Goal: Task Accomplishment & Management: Manage account settings

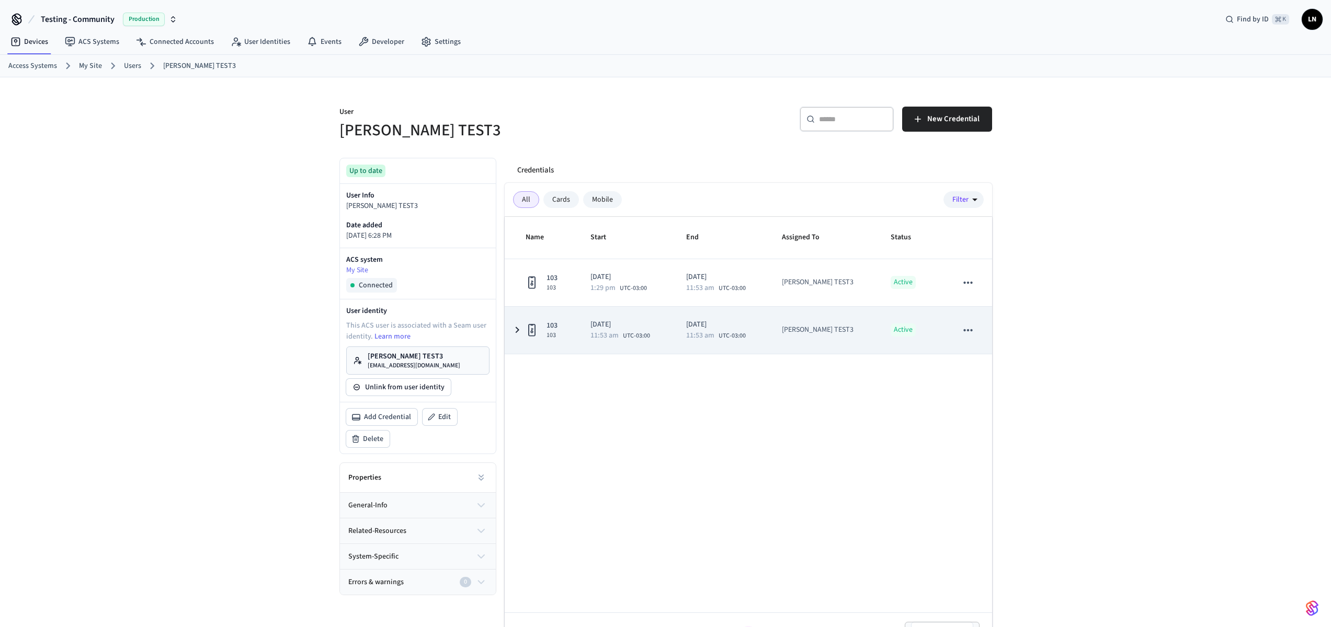
click at [650, 340] on span "UTC-03:00" at bounding box center [636, 336] width 27 height 9
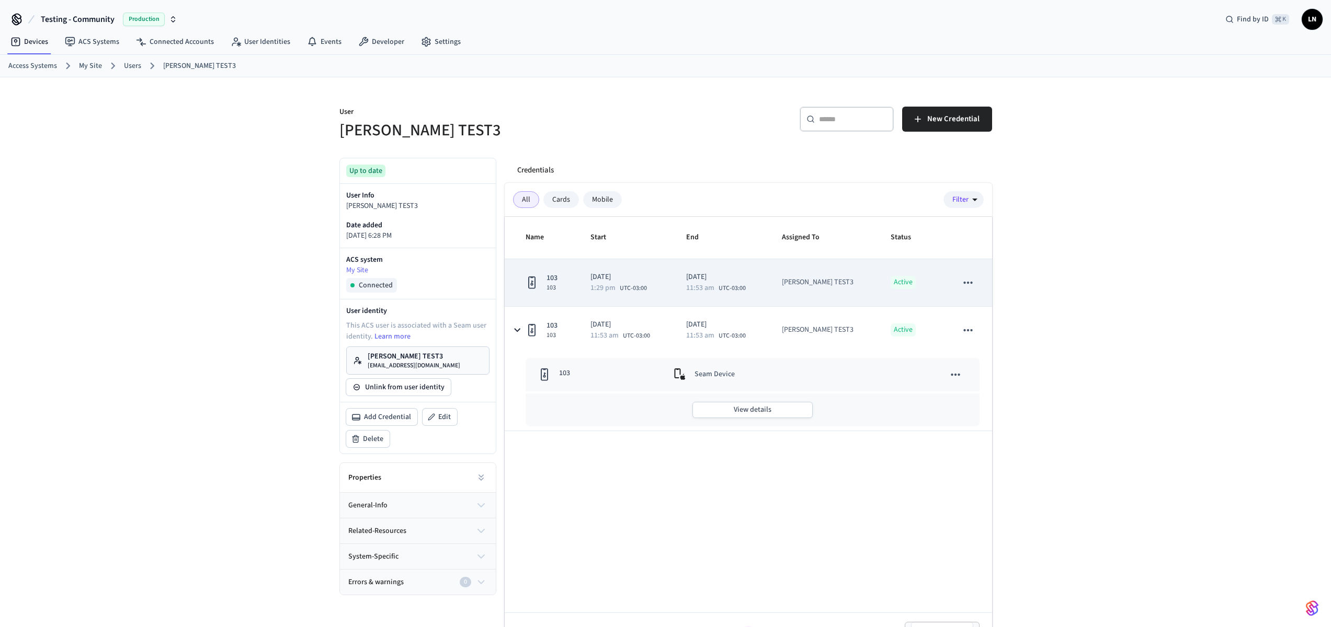
click at [590, 280] on td "2025/10/06 1:29 pm UTC-03:00" at bounding box center [626, 283] width 96 height 48
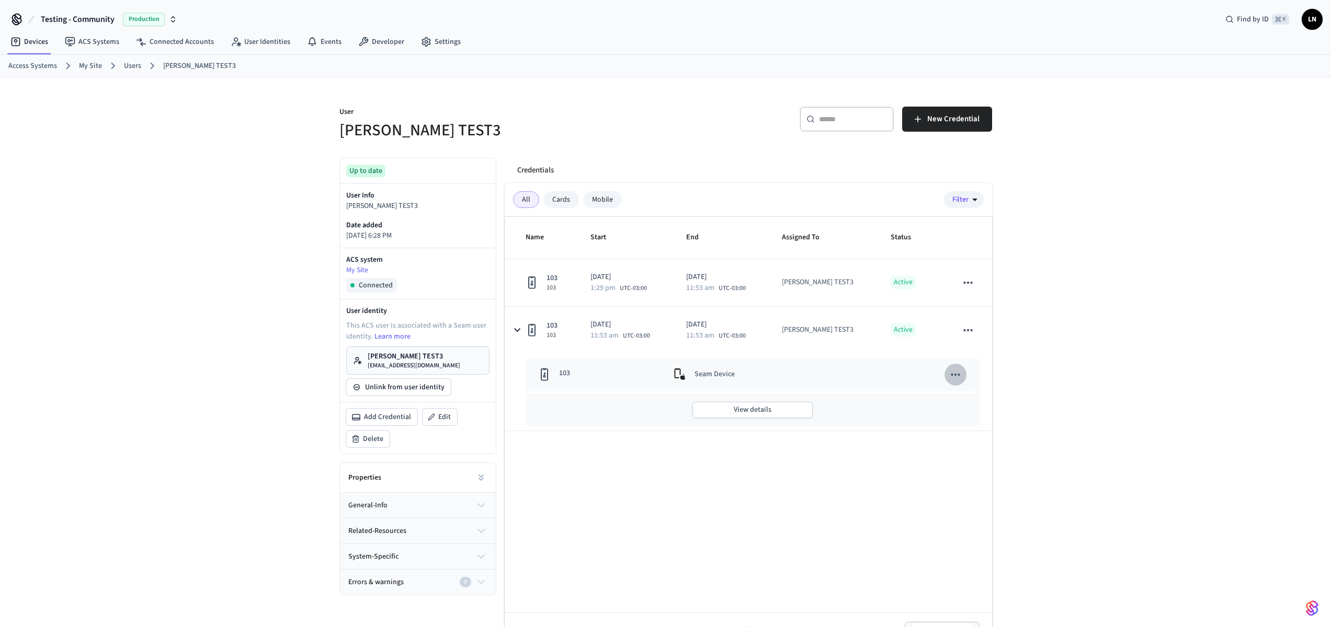
click at [961, 376] on icon "sticky table" at bounding box center [956, 375] width 14 height 14
drag, startPoint x: 919, startPoint y: 364, endPoint x: 932, endPoint y: 360, distance: 14.2
click at [922, 363] on div at bounding box center [669, 313] width 1339 height 627
click at [728, 415] on button "View details" at bounding box center [752, 410] width 120 height 16
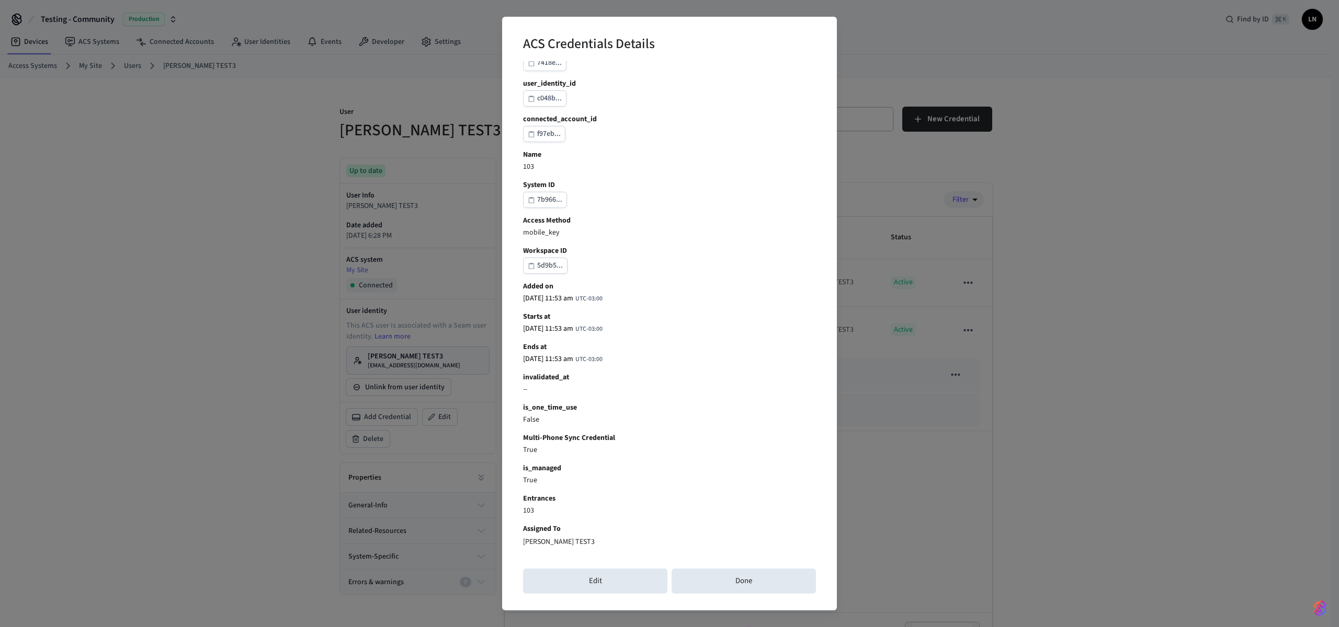
scroll to position [18, 0]
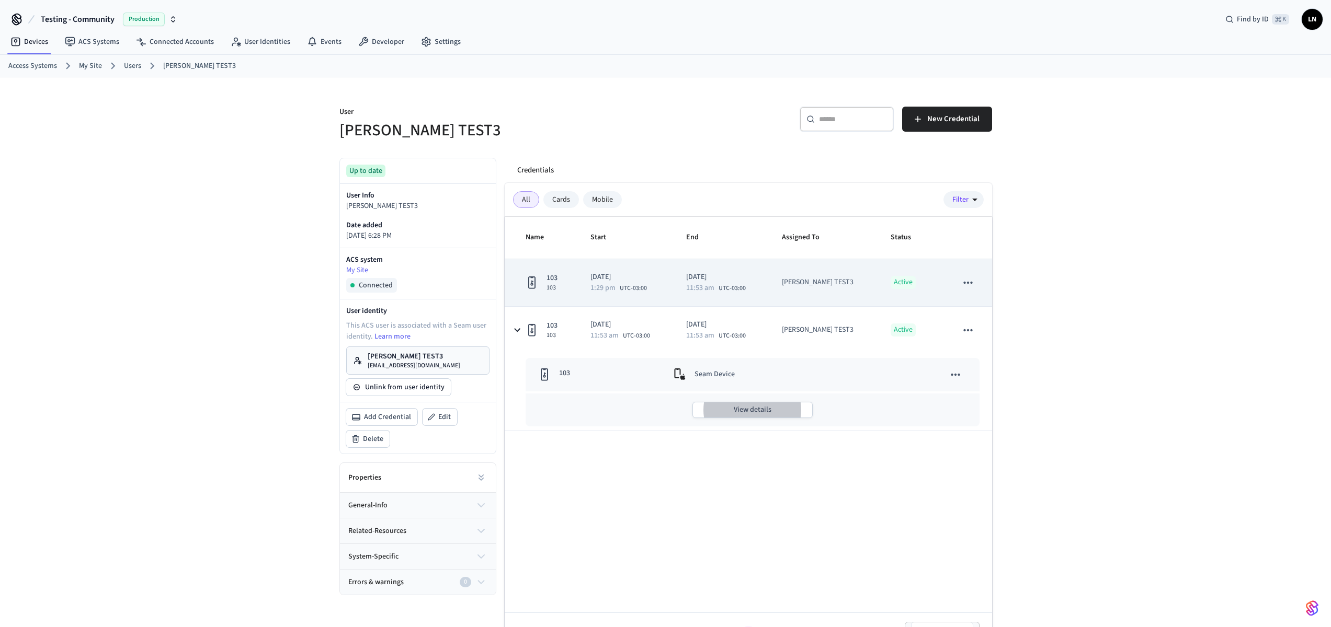
click at [596, 270] on td "2025/10/06 1:29 pm UTC-03:00" at bounding box center [626, 283] width 96 height 48
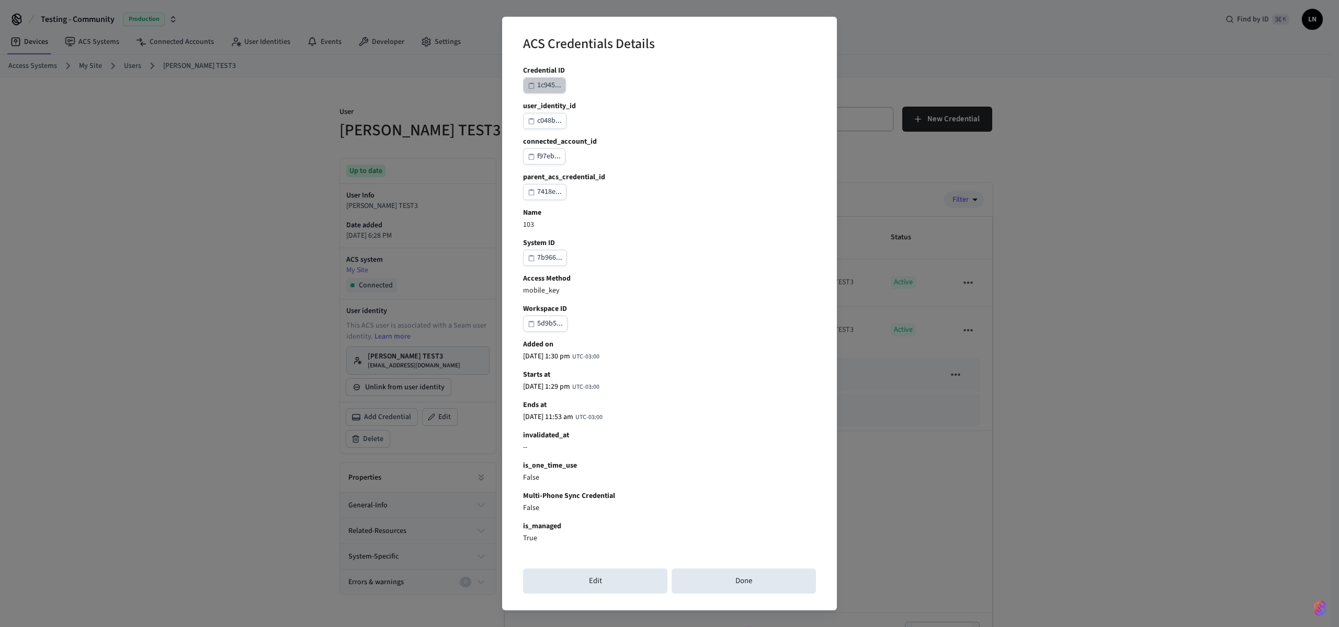
click at [534, 78] on button "1c945..." at bounding box center [544, 85] width 43 height 16
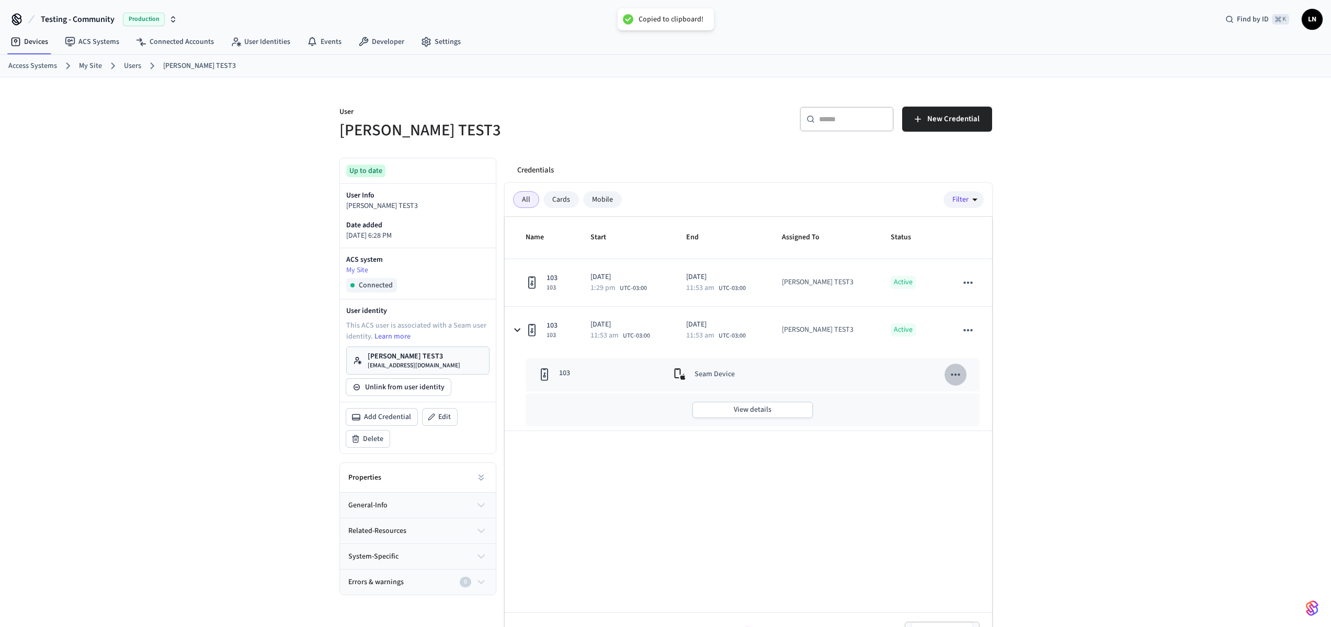
click at [956, 376] on icon "sticky table" at bounding box center [956, 375] width 14 height 14
click at [986, 400] on li "View Details" at bounding box center [1013, 400] width 136 height 28
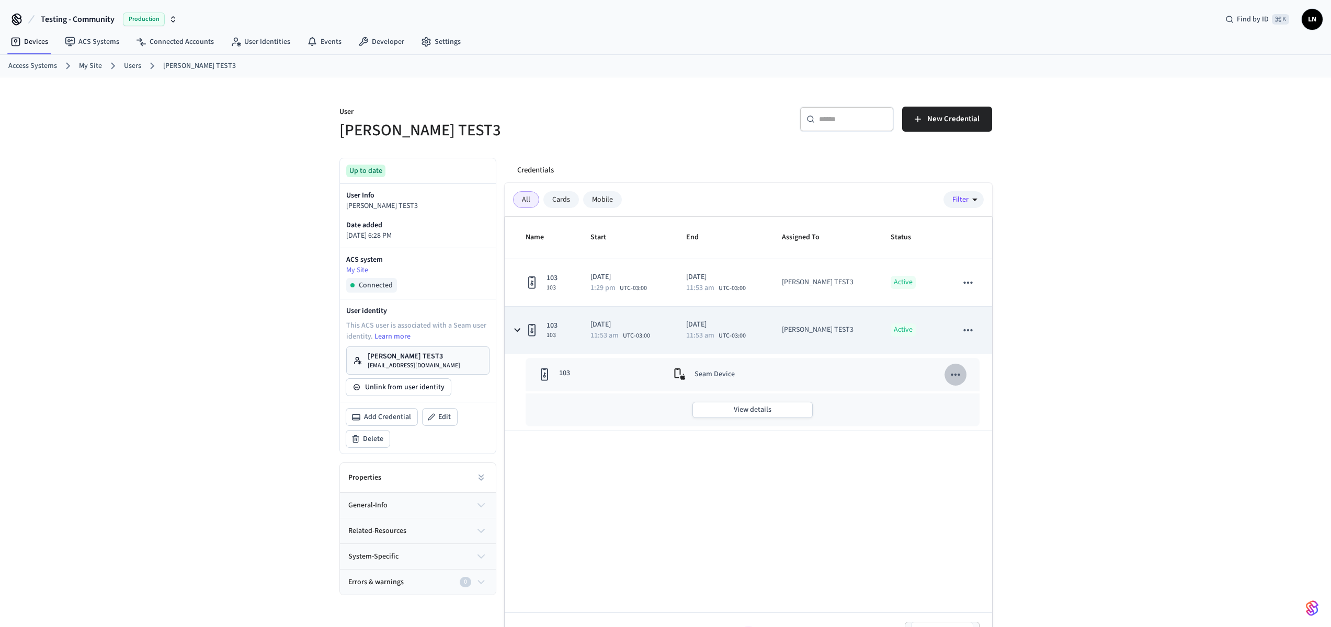
click at [929, 340] on td "Active" at bounding box center [911, 330] width 66 height 47
drag, startPoint x: 926, startPoint y: 336, endPoint x: 954, endPoint y: 330, distance: 28.8
click at [932, 335] on div "Active" at bounding box center [911, 330] width 41 height 13
click at [973, 328] on icon "sticky table" at bounding box center [968, 331] width 14 height 14
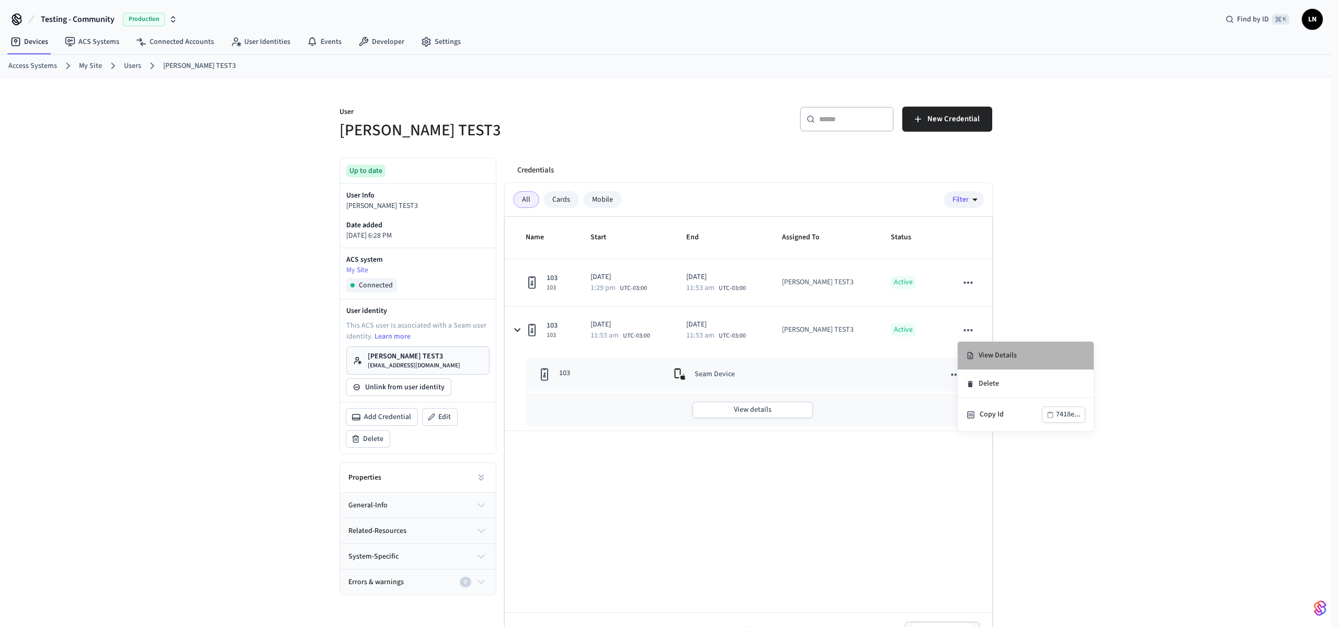
click at [985, 345] on li "View Details" at bounding box center [1025, 356] width 136 height 28
click at [962, 371] on icon "sticky table" at bounding box center [956, 375] width 14 height 14
click at [988, 404] on li "View Details" at bounding box center [1013, 400] width 136 height 28
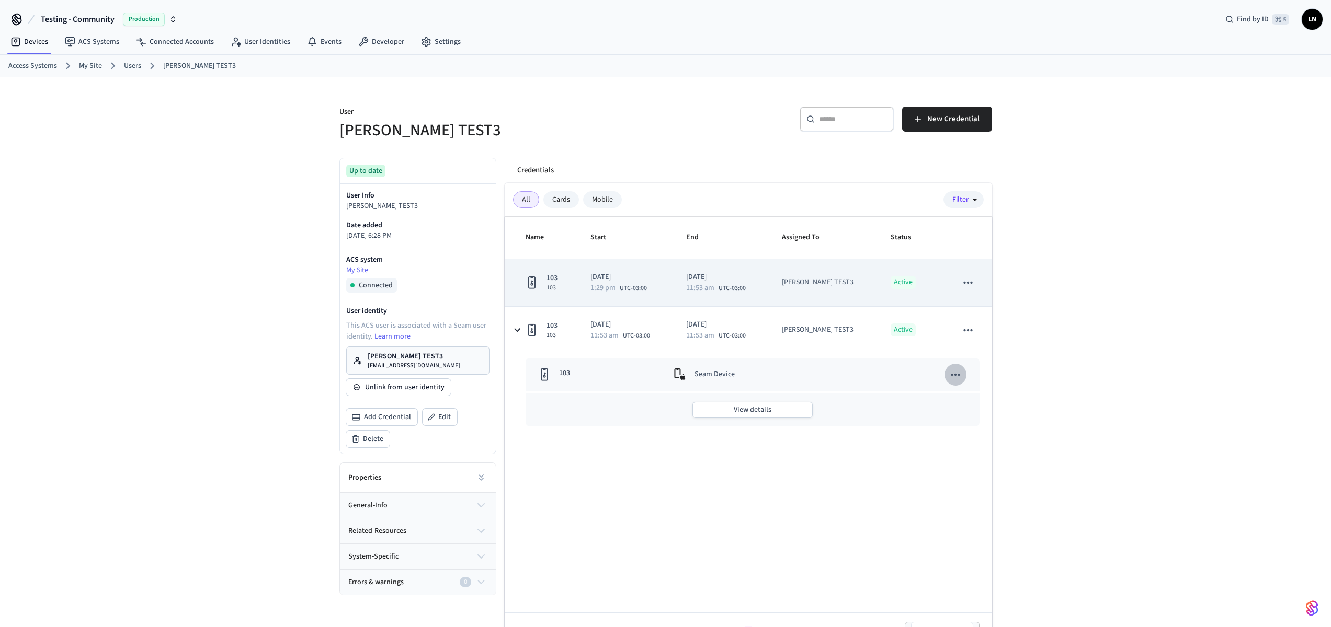
click at [971, 278] on icon "sticky table" at bounding box center [968, 283] width 14 height 14
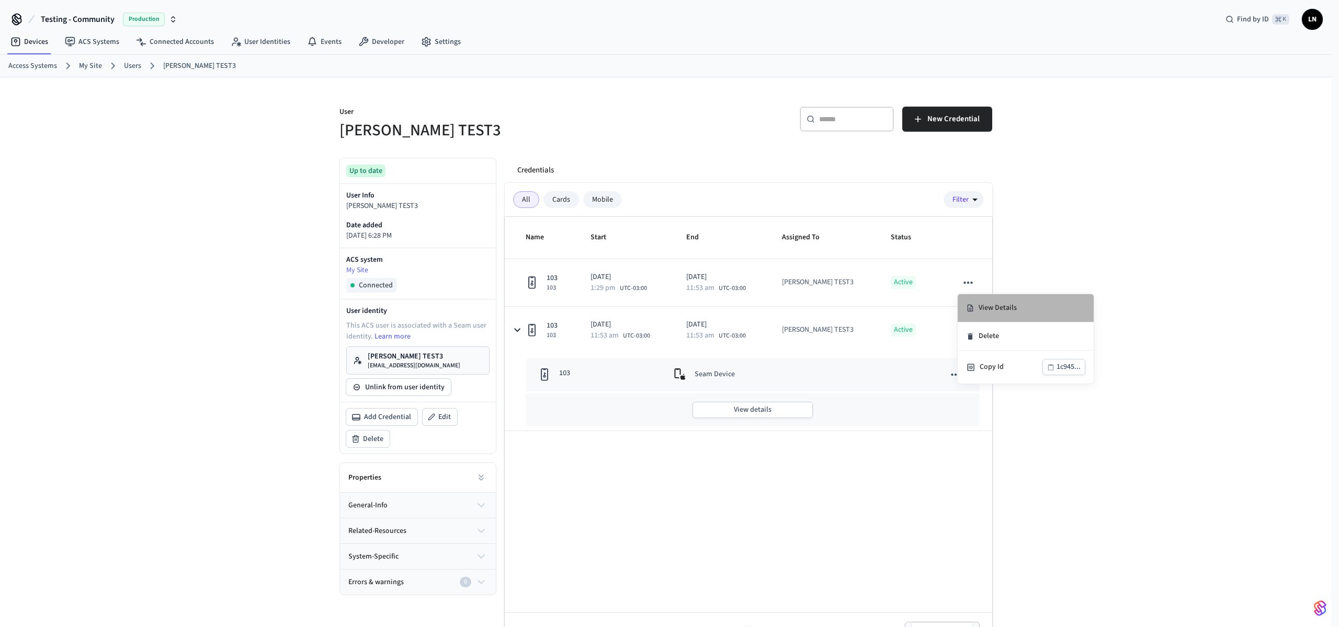
click at [968, 307] on icon at bounding box center [970, 308] width 8 height 9
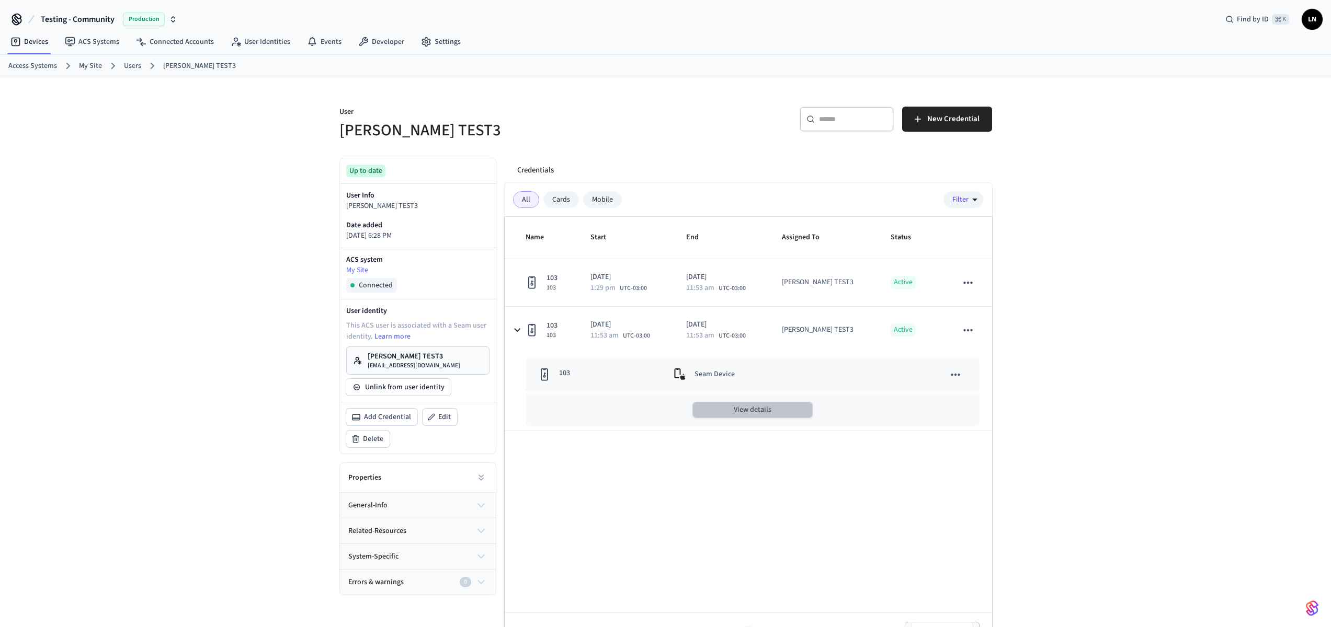
click at [774, 406] on button "View details" at bounding box center [752, 410] width 120 height 16
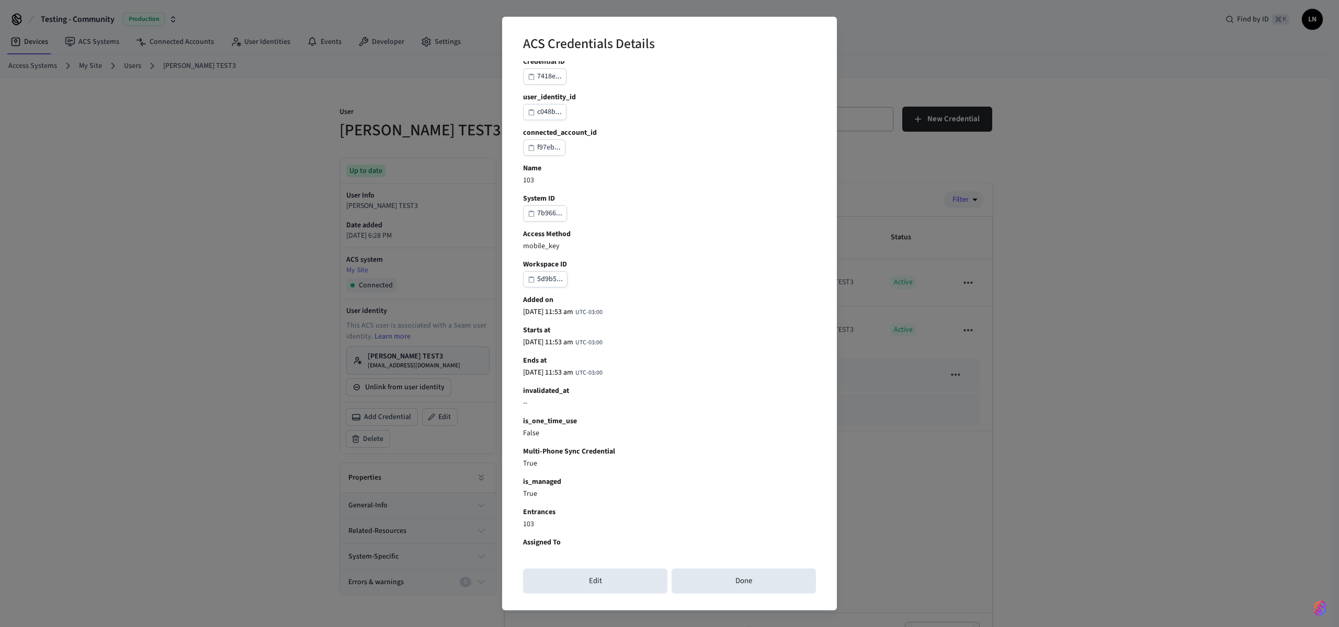
scroll to position [22, 0]
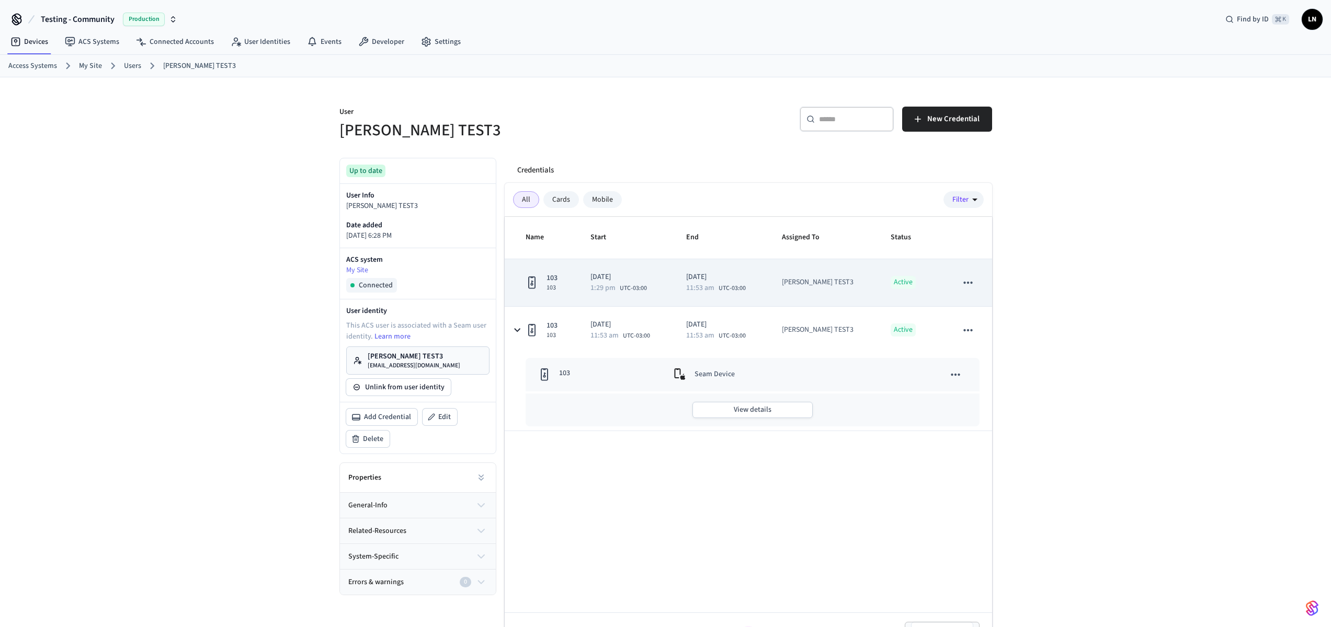
click at [620, 288] on div "1:29 pm UTC-03:00" at bounding box center [625, 288] width 71 height 9
click at [714, 289] on span "11:53 am" at bounding box center [700, 287] width 28 height 7
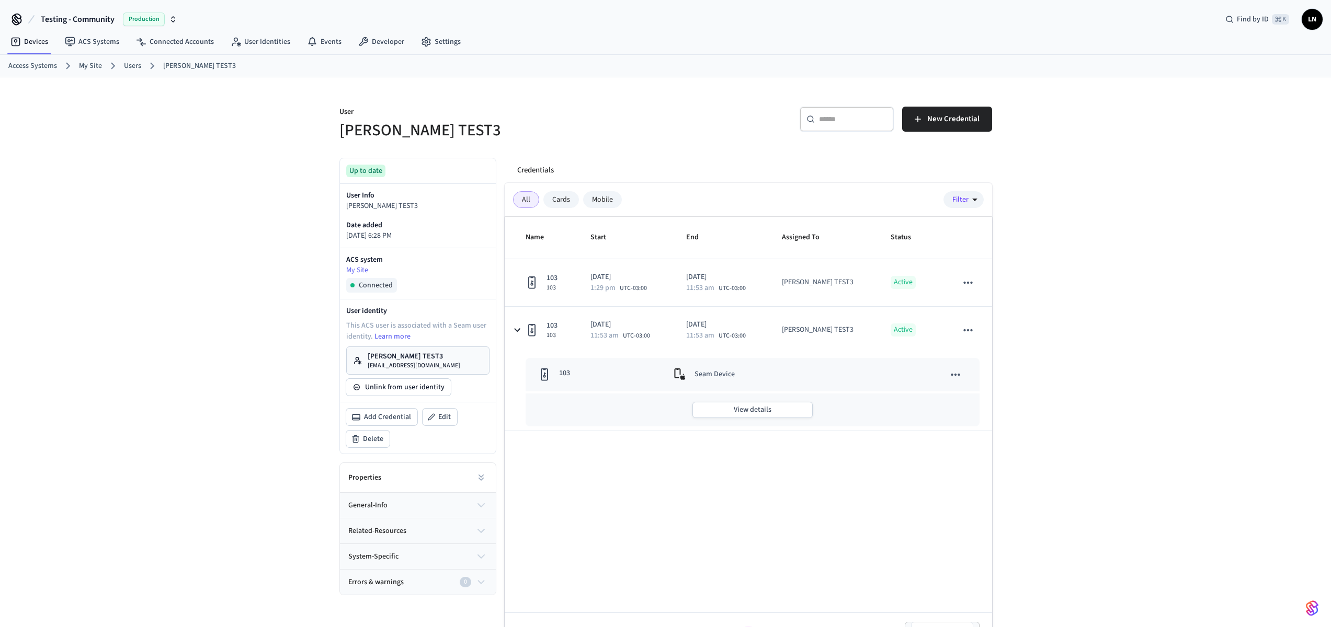
click at [761, 374] on div "Seam Device" at bounding box center [764, 375] width 180 height 13
click at [537, 374] on td "103" at bounding box center [594, 374] width 136 height 33
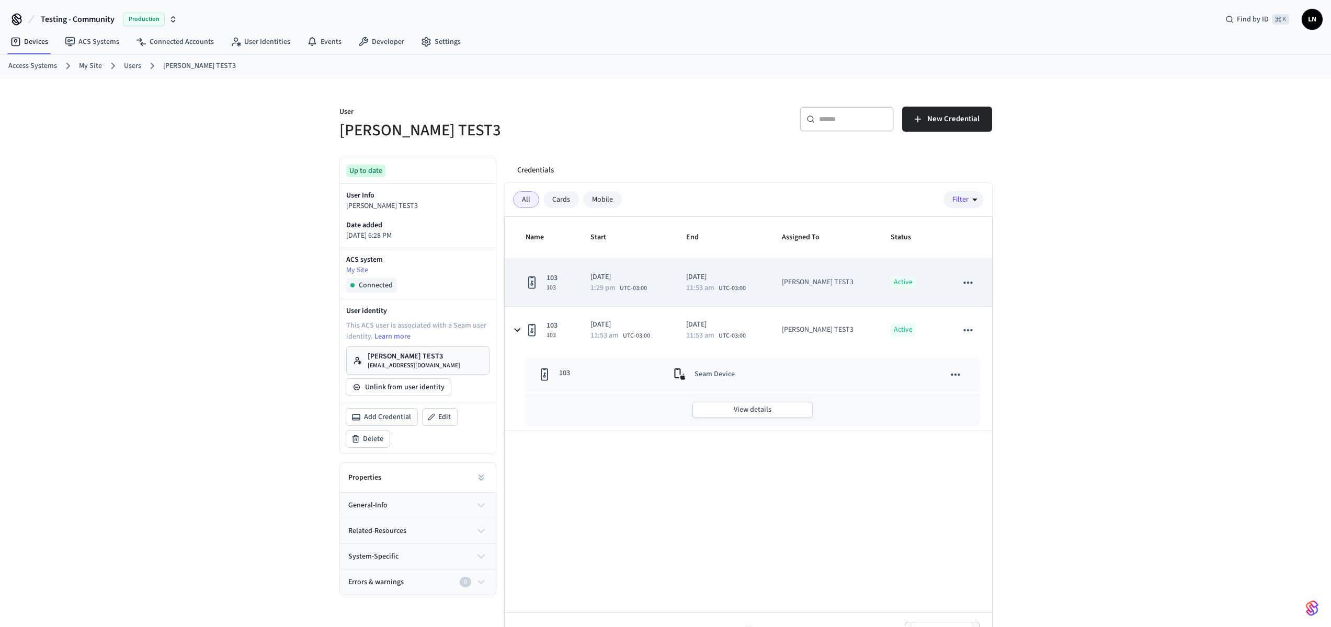
click at [535, 286] on icon "sticky table" at bounding box center [531, 283] width 7 height 13
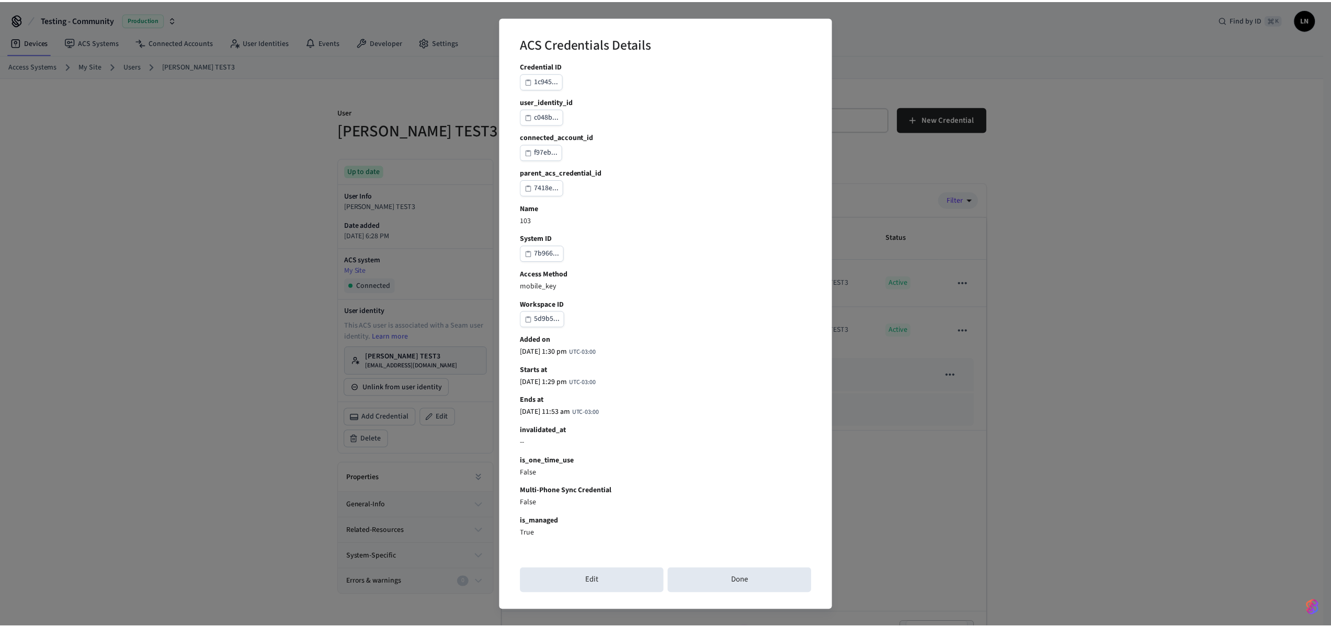
scroll to position [0, 0]
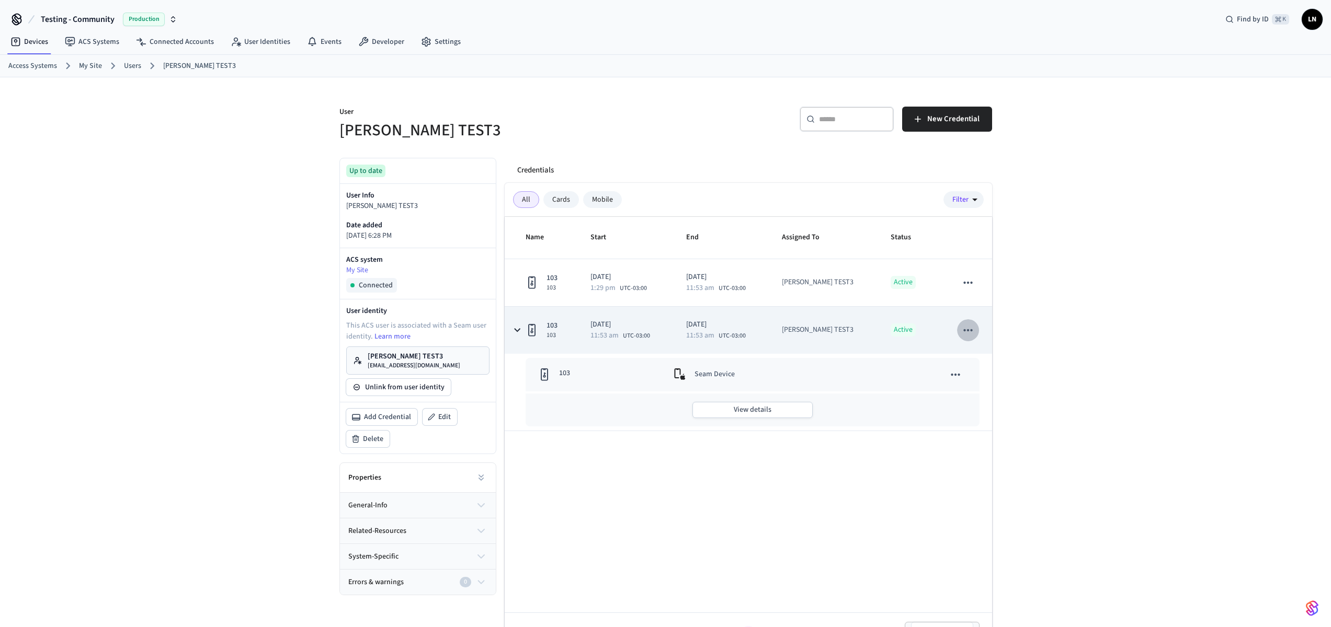
click at [963, 327] on icon "sticky table" at bounding box center [968, 331] width 14 height 14
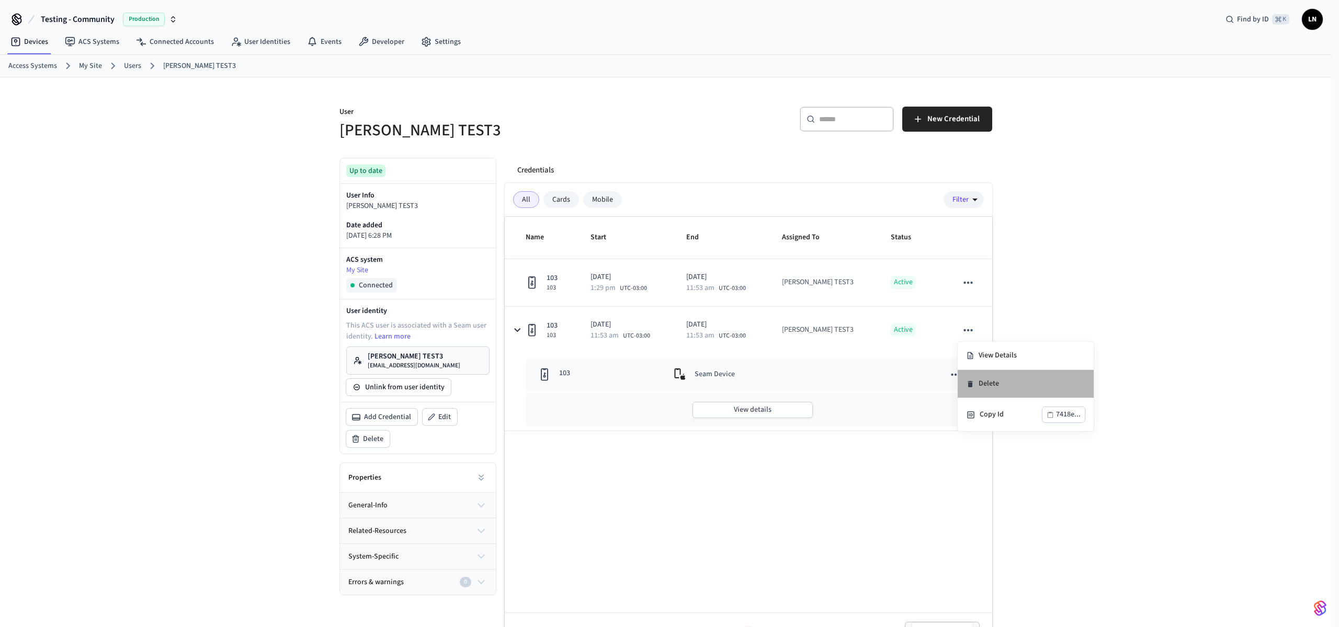
click at [999, 390] on li "Delete" at bounding box center [1025, 384] width 136 height 28
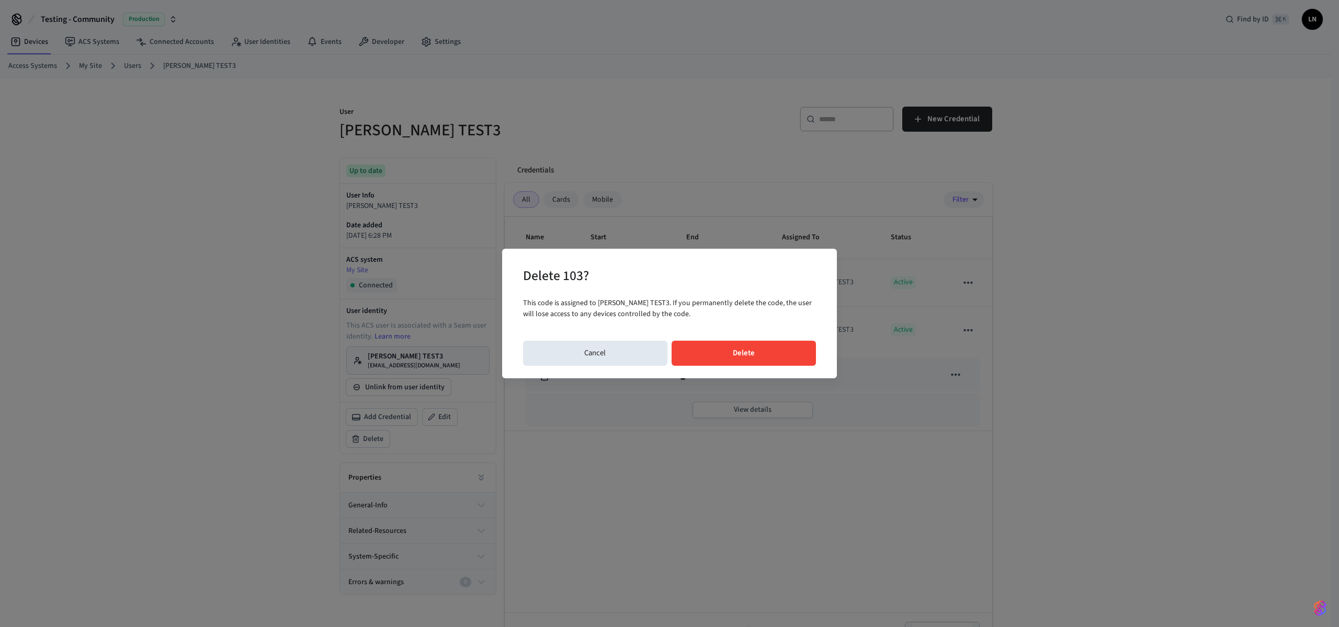
click at [787, 357] on button "Delete" at bounding box center [743, 353] width 145 height 25
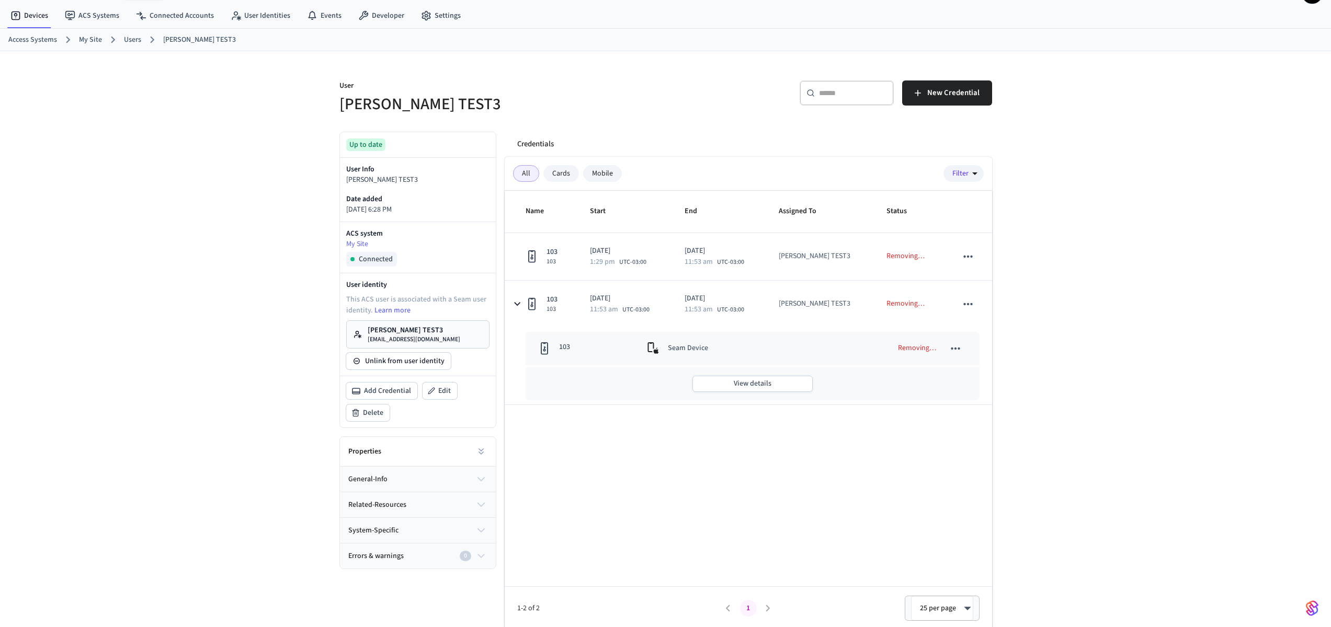
scroll to position [29, 0]
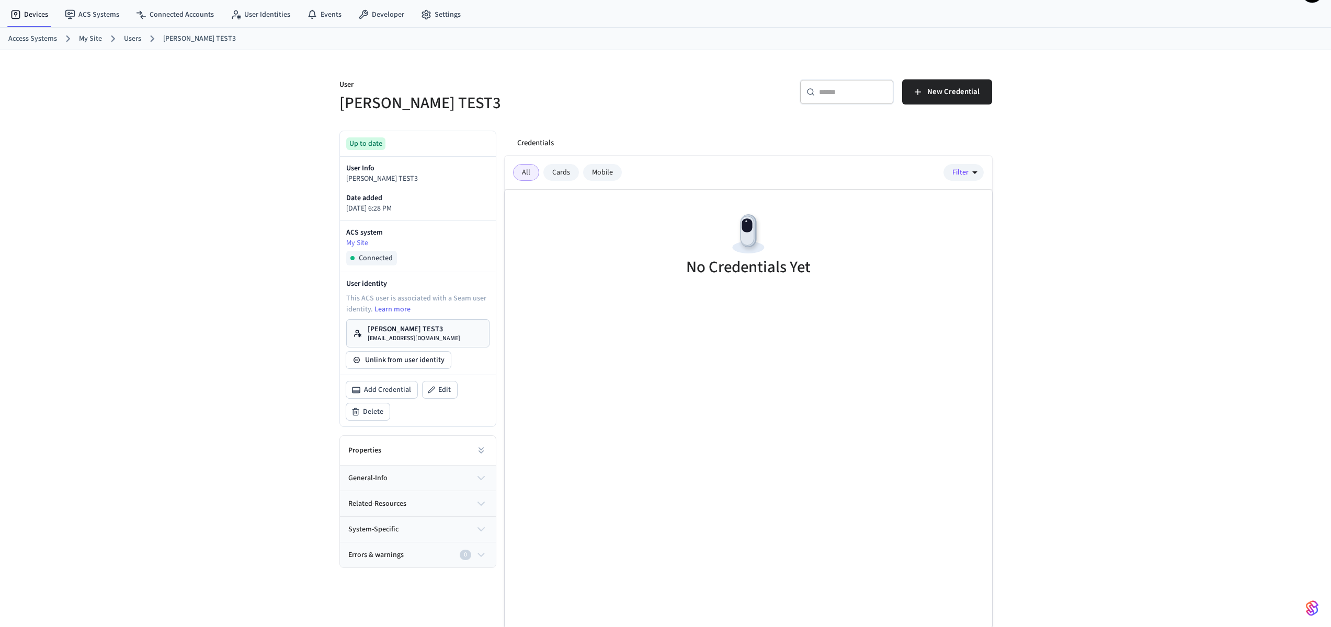
scroll to position [29, 0]
